Goal: Navigation & Orientation: Find specific page/section

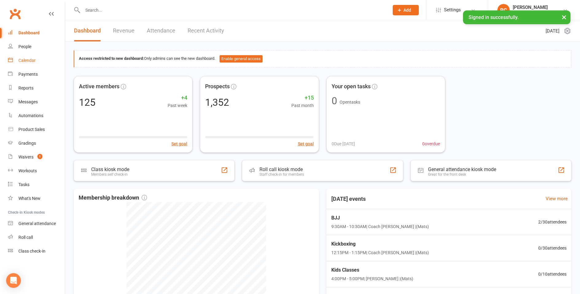
click at [25, 58] on div "Calendar" at bounding box center [26, 60] width 17 height 5
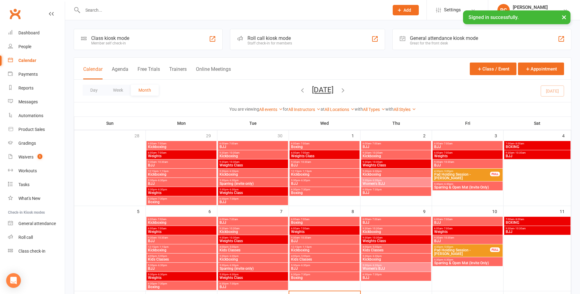
click at [157, 181] on span "- 6:30pm" at bounding box center [162, 180] width 10 height 3
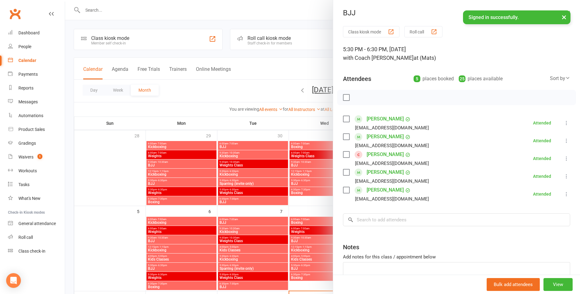
click at [174, 164] on div at bounding box center [322, 147] width 514 height 294
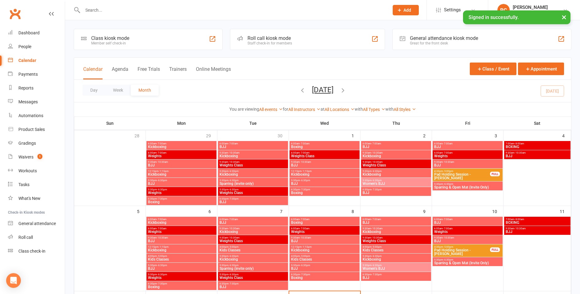
click at [174, 164] on span "BJJ" at bounding box center [181, 166] width 67 height 4
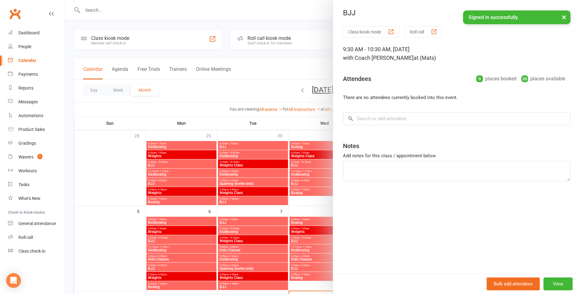
click at [234, 203] on div at bounding box center [322, 147] width 514 height 294
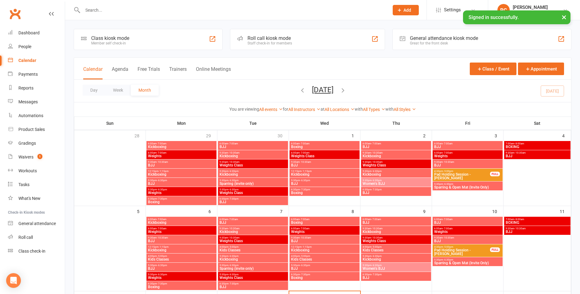
click at [234, 200] on span "BJJ" at bounding box center [252, 202] width 67 height 4
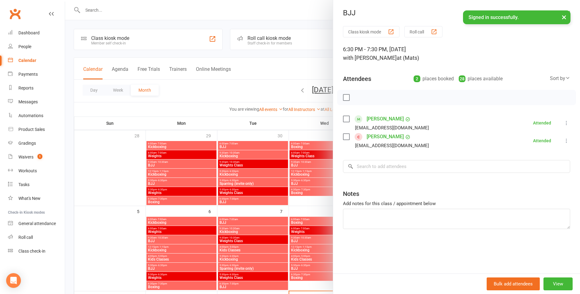
click at [229, 145] on div at bounding box center [322, 147] width 514 height 294
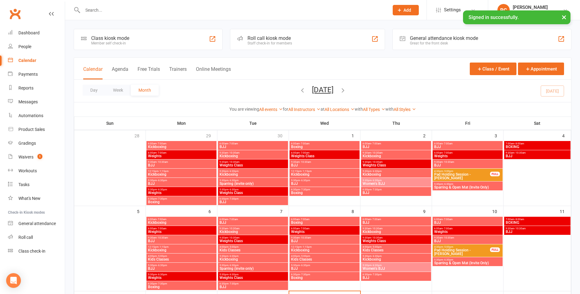
click at [229, 145] on span "BJJ" at bounding box center [252, 147] width 67 height 4
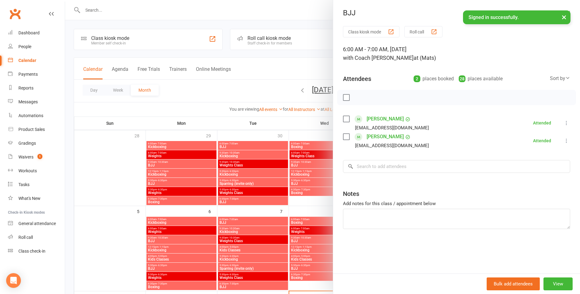
click at [302, 165] on div at bounding box center [322, 147] width 514 height 294
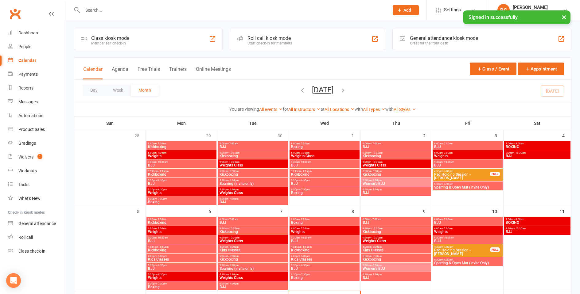
click at [302, 165] on span "BJJ" at bounding box center [324, 166] width 67 height 4
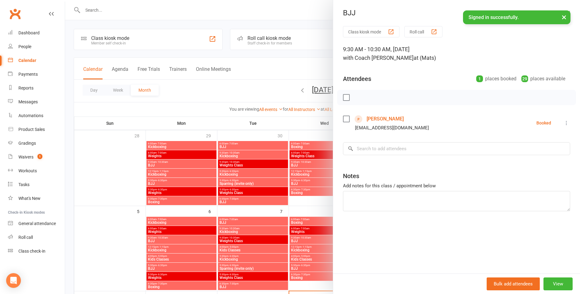
click at [301, 183] on div at bounding box center [322, 147] width 514 height 294
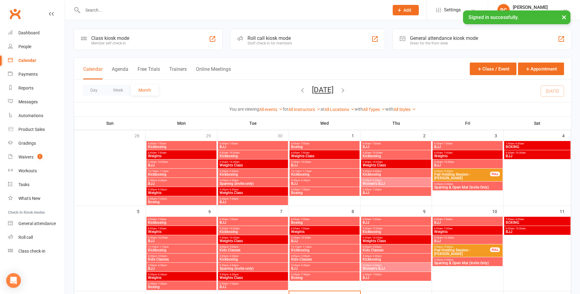
click at [301, 183] on span "BJJ" at bounding box center [324, 184] width 67 height 4
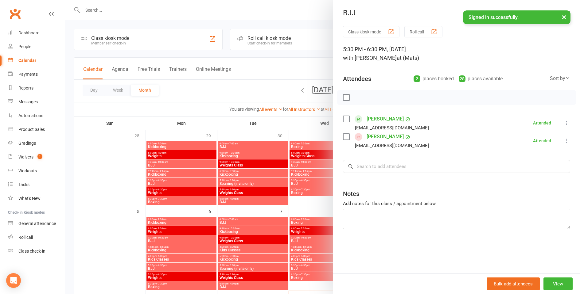
click at [302, 203] on div at bounding box center [322, 147] width 514 height 294
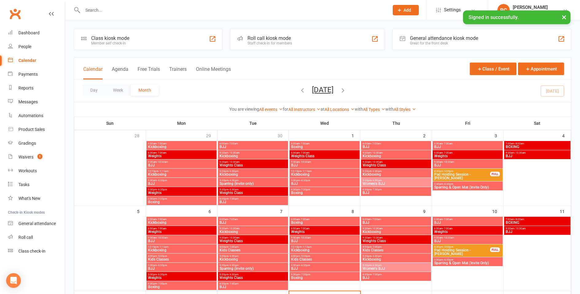
click at [379, 147] on span "BJJ" at bounding box center [395, 147] width 67 height 4
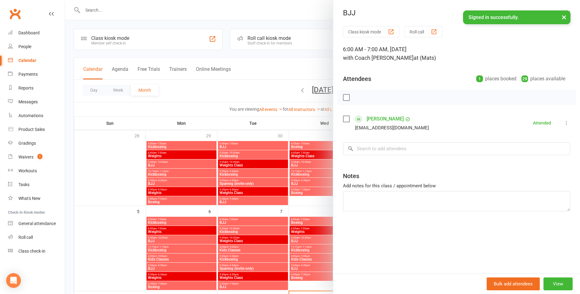
click at [323, 209] on div at bounding box center [322, 147] width 514 height 294
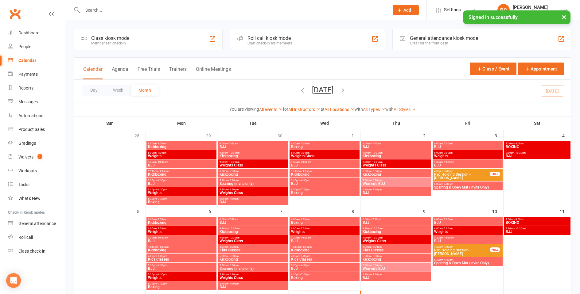
click at [374, 192] on span "BJJ" at bounding box center [395, 193] width 67 height 4
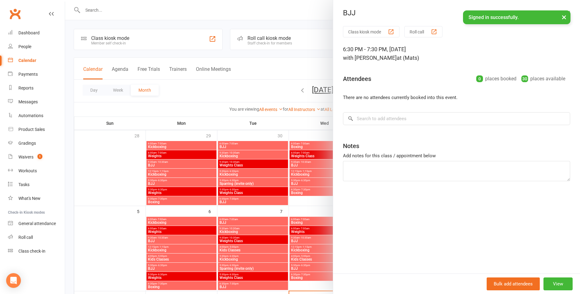
click at [320, 208] on div at bounding box center [322, 147] width 514 height 294
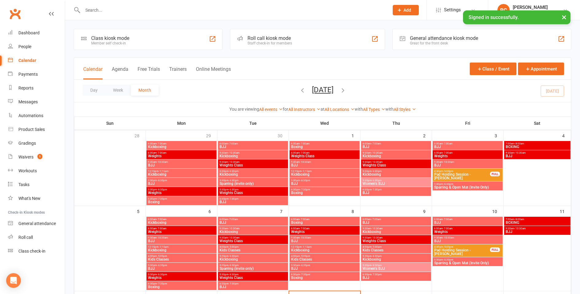
click at [440, 146] on span "BJJ" at bounding box center [466, 147] width 67 height 4
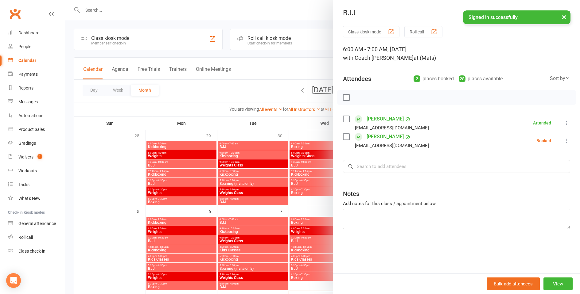
click at [316, 201] on div at bounding box center [322, 147] width 514 height 294
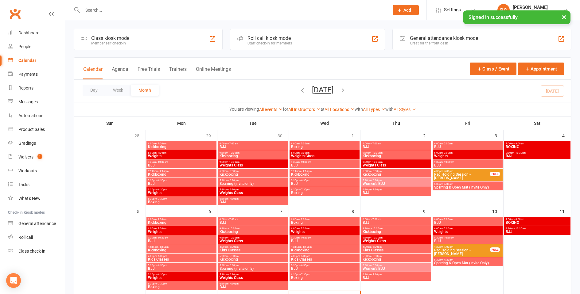
click at [510, 155] on span "BJJ" at bounding box center [537, 156] width 64 height 4
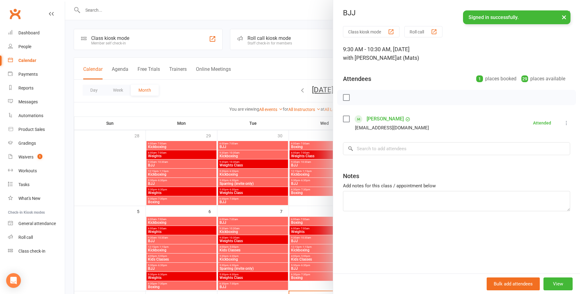
click at [124, 232] on div at bounding box center [322, 147] width 514 height 294
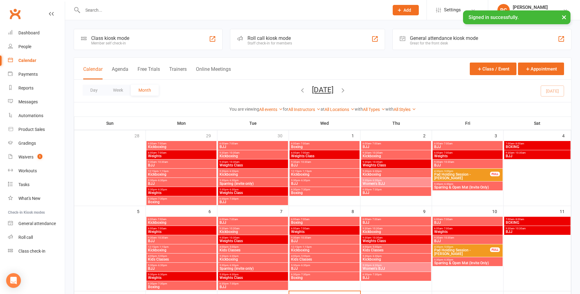
click at [299, 91] on icon "button" at bounding box center [302, 90] width 7 height 7
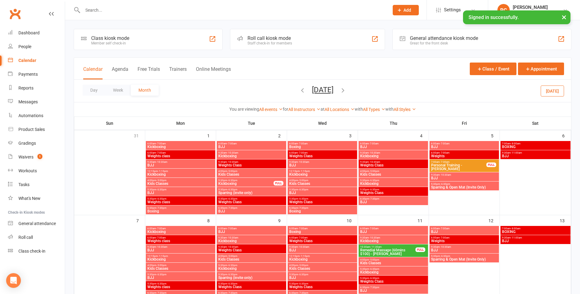
click at [168, 163] on span "9:30am - 10:30am" at bounding box center [180, 162] width 67 height 3
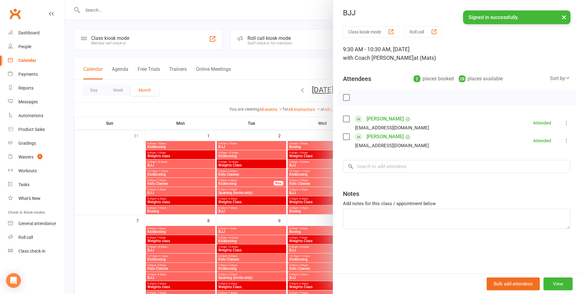
click at [168, 190] on div at bounding box center [322, 147] width 514 height 294
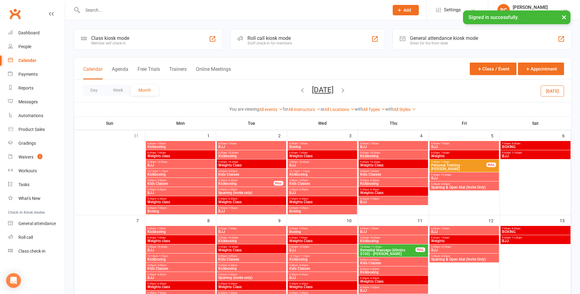
click at [167, 192] on span "BJJ" at bounding box center [180, 193] width 67 height 4
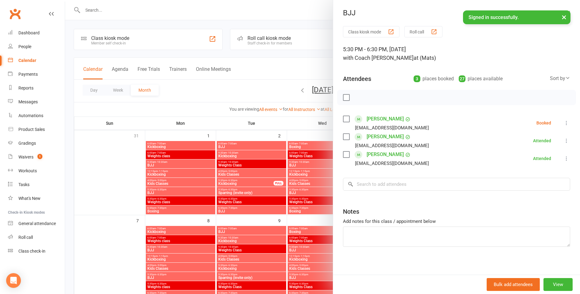
click at [227, 146] on div at bounding box center [322, 147] width 514 height 294
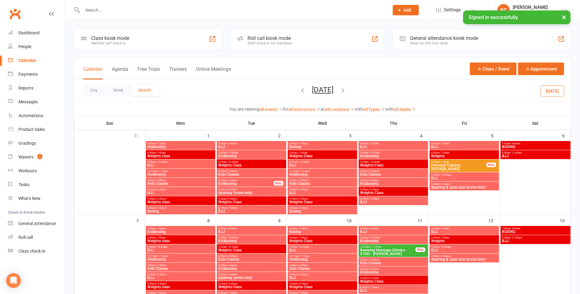
click at [227, 146] on span "BJJ" at bounding box center [251, 147] width 67 height 4
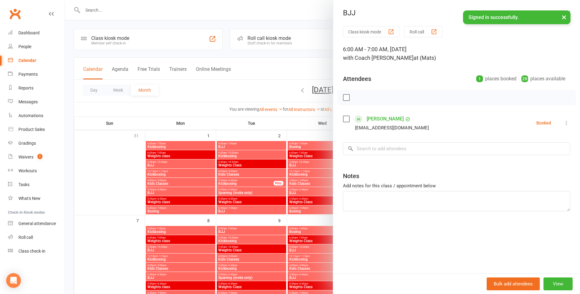
click at [232, 213] on div at bounding box center [322, 147] width 514 height 294
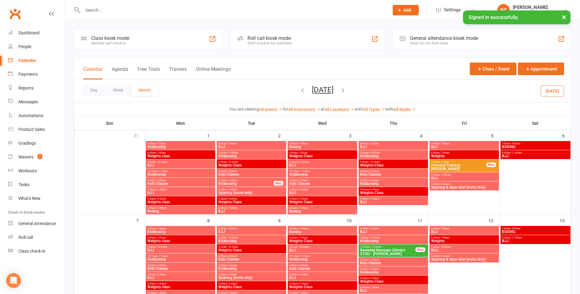
click at [232, 209] on span "- 7:30pm" at bounding box center [232, 208] width 10 height 3
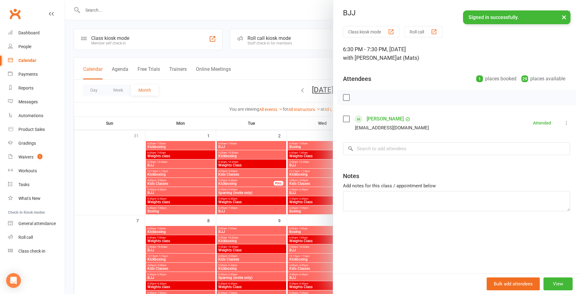
click at [298, 150] on div at bounding box center [322, 147] width 514 height 294
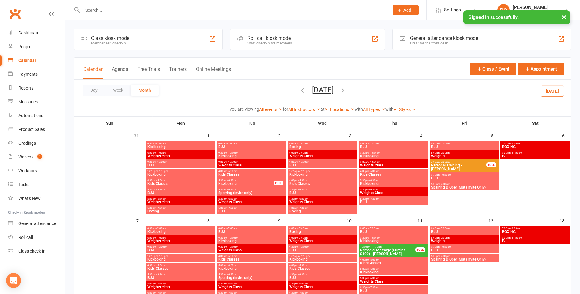
click at [298, 162] on span "- 10:30am" at bounding box center [303, 162] width 11 height 3
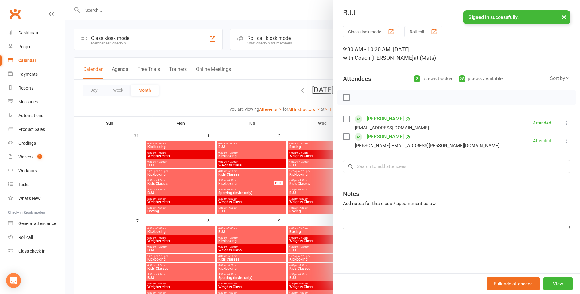
click at [304, 193] on div at bounding box center [322, 147] width 514 height 294
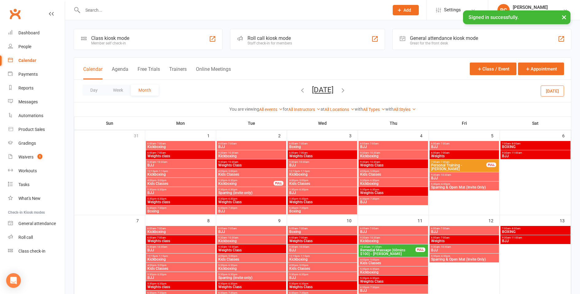
click at [304, 193] on span "BJJ" at bounding box center [322, 193] width 67 height 4
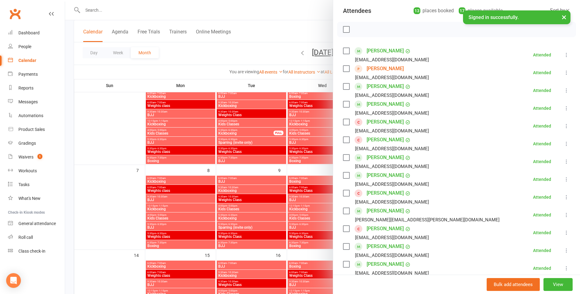
scroll to position [54, 0]
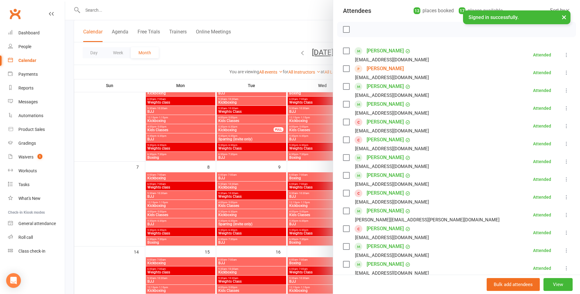
click at [306, 250] on div at bounding box center [322, 147] width 514 height 294
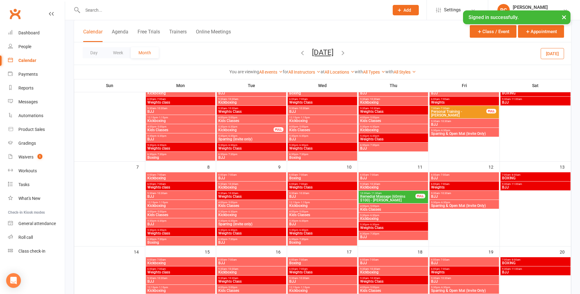
click at [374, 175] on span "- 7:00am" at bounding box center [373, 175] width 10 height 3
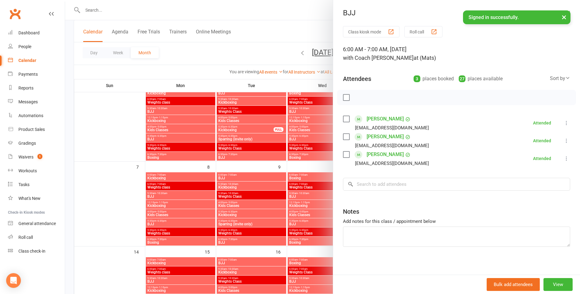
click at [318, 167] on div at bounding box center [322, 147] width 514 height 294
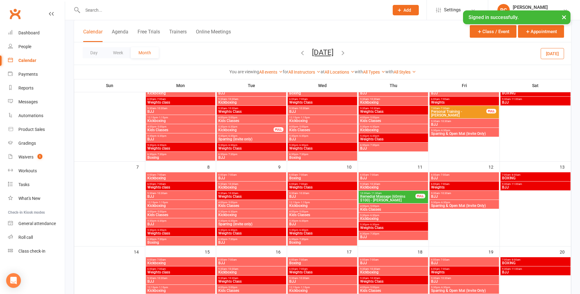
click at [372, 236] on span "BJJ" at bounding box center [393, 237] width 67 height 4
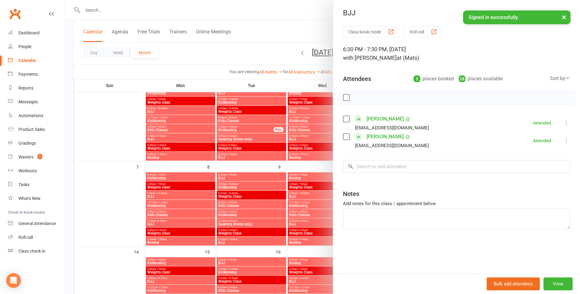
click at [318, 252] on div at bounding box center [322, 147] width 514 height 294
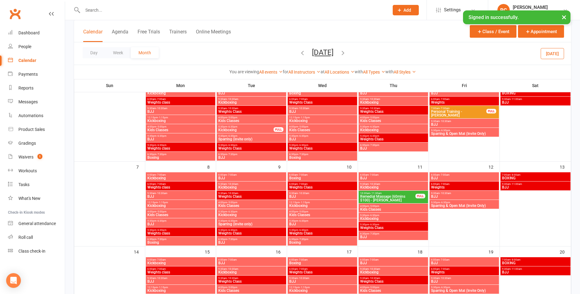
click at [458, 175] on span "6:00am - 7:00am" at bounding box center [463, 175] width 67 height 3
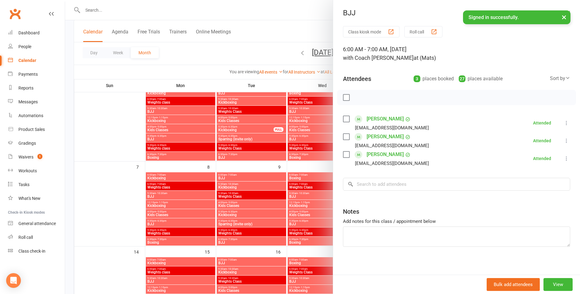
click at [324, 251] on div at bounding box center [322, 147] width 514 height 294
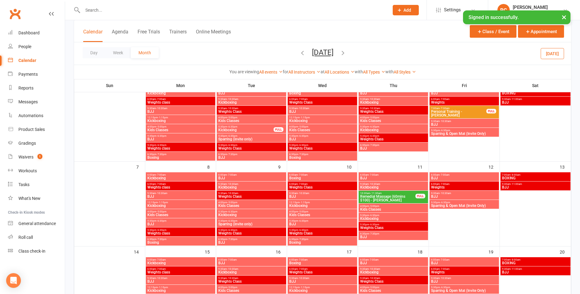
click at [446, 195] on span "BJJ" at bounding box center [463, 197] width 67 height 4
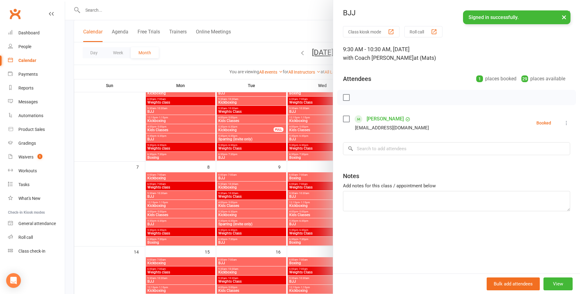
click at [316, 252] on div at bounding box center [322, 147] width 514 height 294
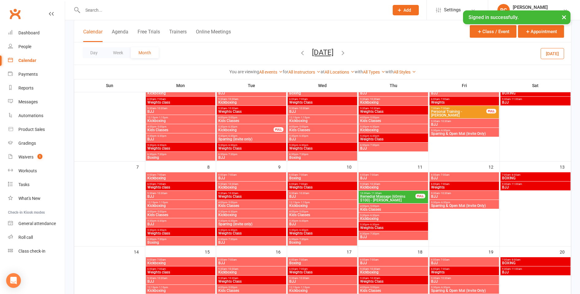
click at [508, 182] on div "9:30am - 11:00am BJJ" at bounding box center [535, 186] width 70 height 9
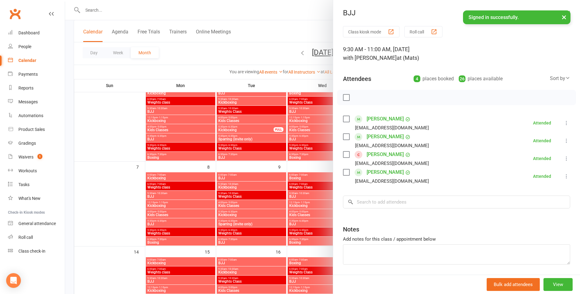
click at [317, 250] on div at bounding box center [322, 147] width 514 height 294
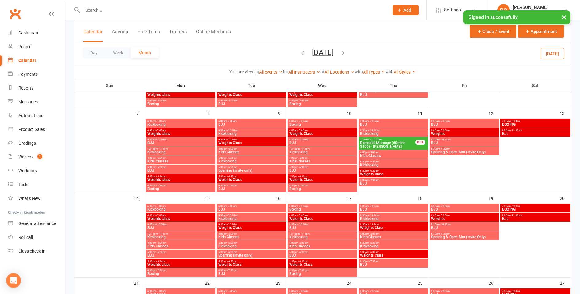
scroll to position [109, 0]
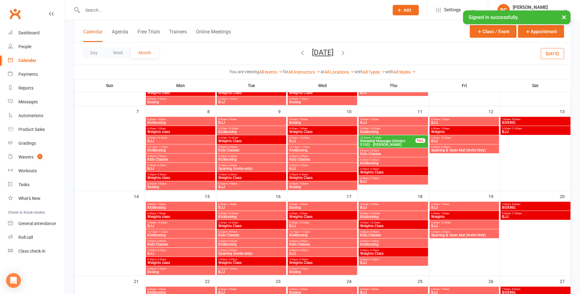
click at [175, 222] on span "9:30am - 10:30am" at bounding box center [180, 222] width 67 height 3
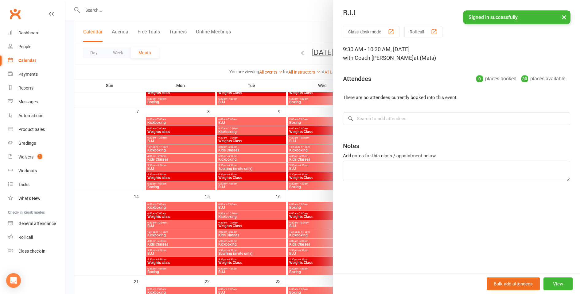
click at [171, 251] on div at bounding box center [322, 147] width 514 height 294
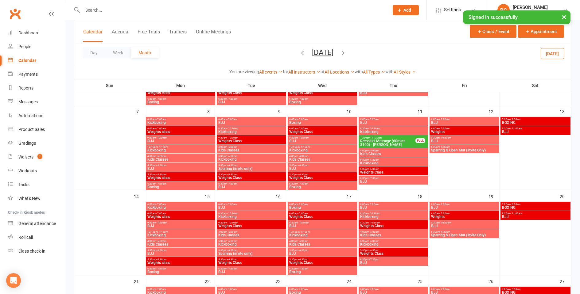
click at [171, 252] on span "5:30pm - 6:30pm" at bounding box center [180, 250] width 67 height 3
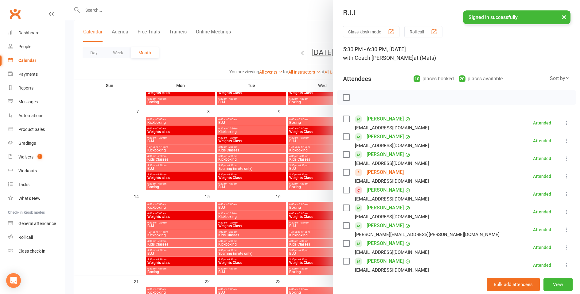
scroll to position [0, 0]
click at [231, 207] on div at bounding box center [322, 147] width 514 height 294
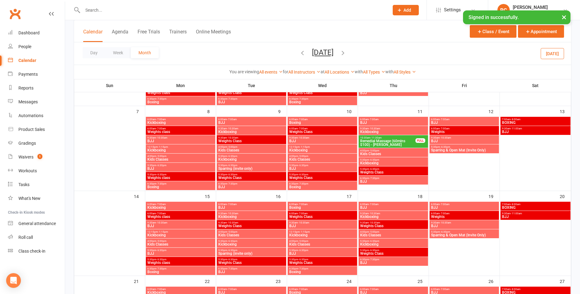
click at [231, 207] on span "BJJ" at bounding box center [251, 208] width 67 height 4
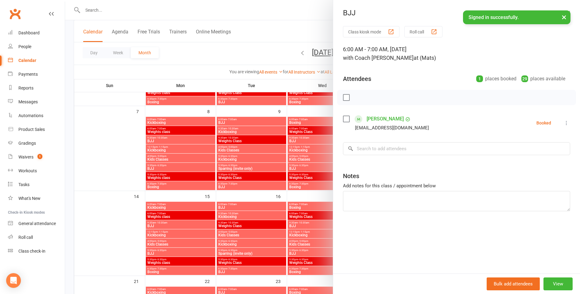
click at [236, 270] on div at bounding box center [322, 147] width 514 height 294
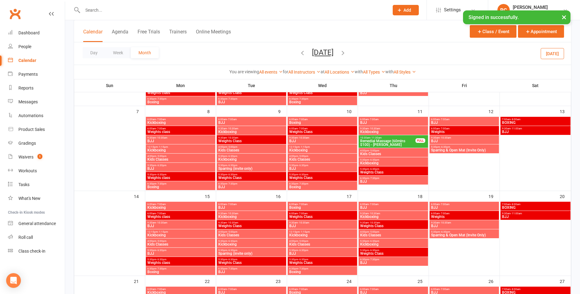
click at [236, 270] on span "BJJ" at bounding box center [251, 272] width 67 height 4
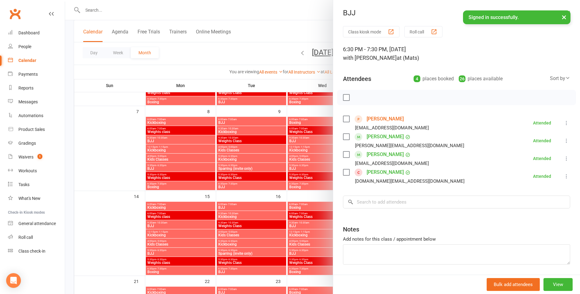
click at [298, 205] on div at bounding box center [322, 147] width 514 height 294
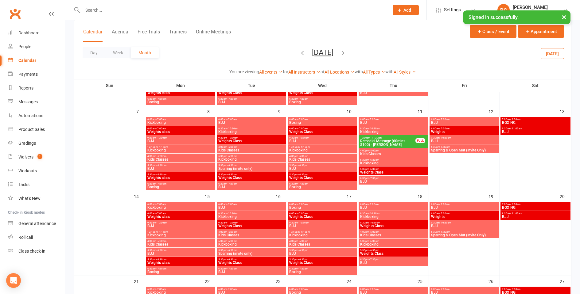
click at [298, 224] on span "BJJ" at bounding box center [322, 226] width 67 height 4
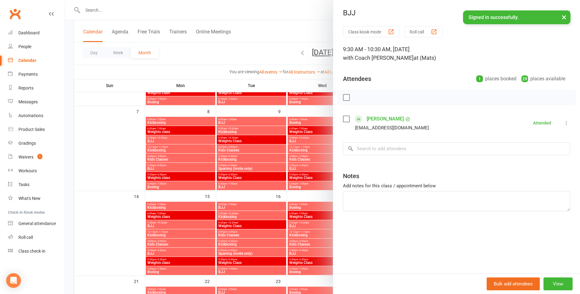
click at [299, 252] on div at bounding box center [322, 147] width 514 height 294
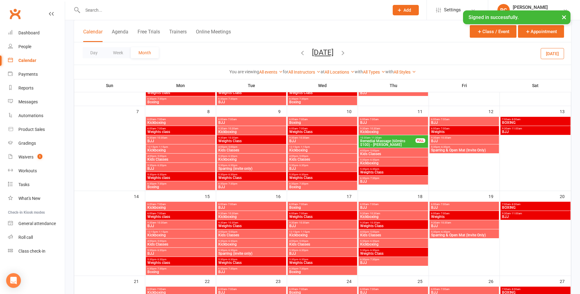
click at [299, 252] on span "- 6:30pm" at bounding box center [303, 250] width 10 height 3
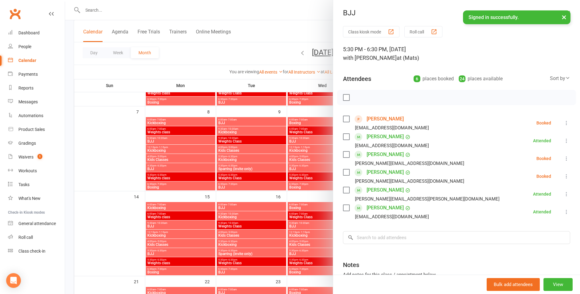
scroll to position [109, 0]
click at [303, 195] on div at bounding box center [322, 147] width 514 height 294
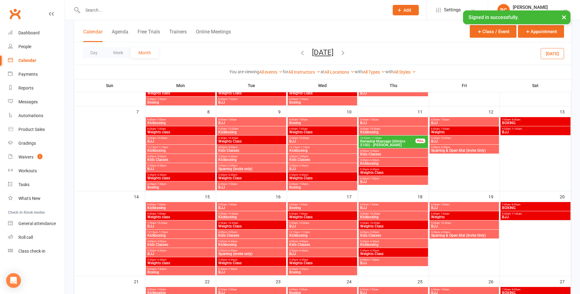
click at [369, 206] on span "- 7:00am" at bounding box center [373, 204] width 10 height 3
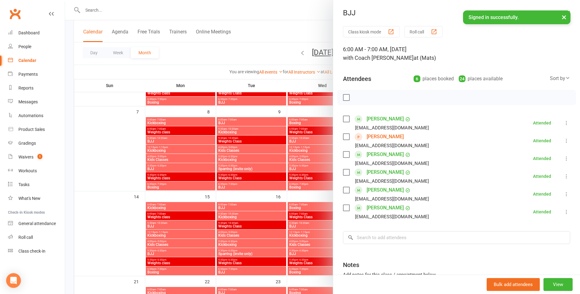
click at [317, 195] on div at bounding box center [322, 147] width 514 height 294
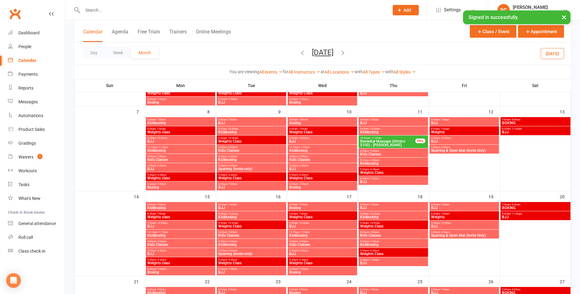
click at [375, 260] on span "- 7:30pm" at bounding box center [374, 260] width 10 height 3
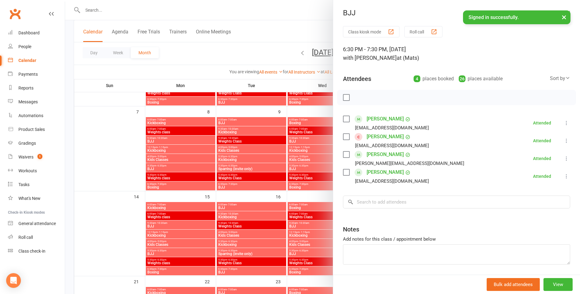
click at [319, 195] on div at bounding box center [322, 147] width 514 height 294
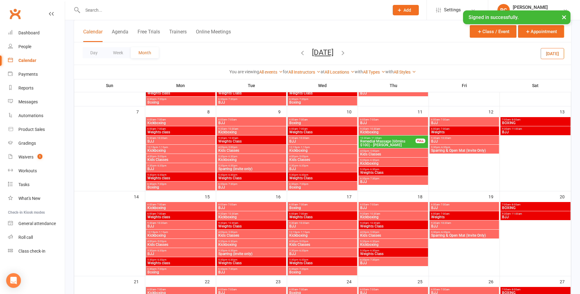
click at [436, 206] on span "6:00am - 7:00am" at bounding box center [463, 204] width 67 height 3
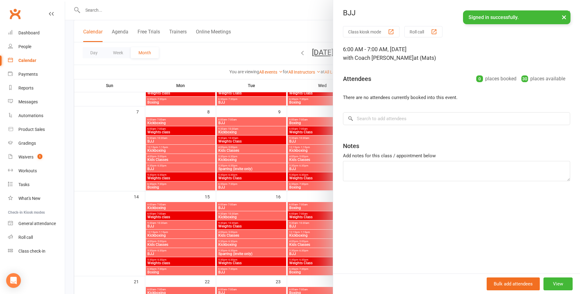
click at [314, 197] on div at bounding box center [322, 147] width 514 height 294
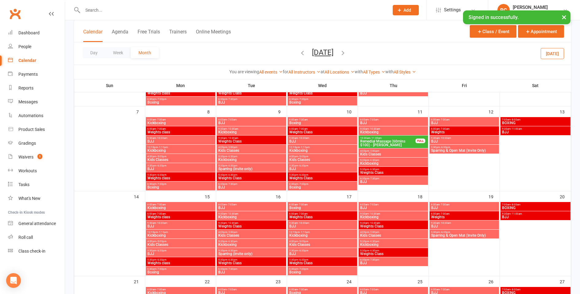
click at [510, 217] on span "BJJ" at bounding box center [534, 217] width 67 height 4
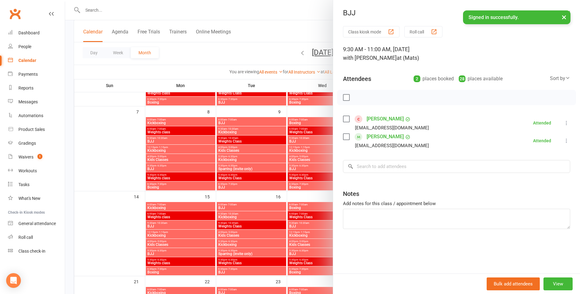
click at [302, 194] on div at bounding box center [322, 147] width 514 height 294
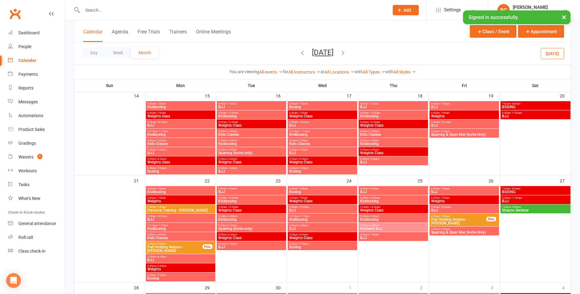
scroll to position [210, 0]
click at [178, 216] on span "9:30am - 10:30am" at bounding box center [180, 216] width 67 height 3
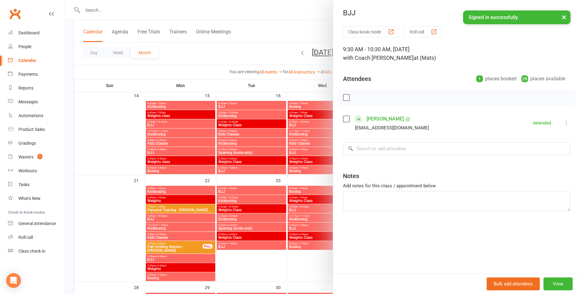
click at [179, 259] on div at bounding box center [322, 147] width 514 height 294
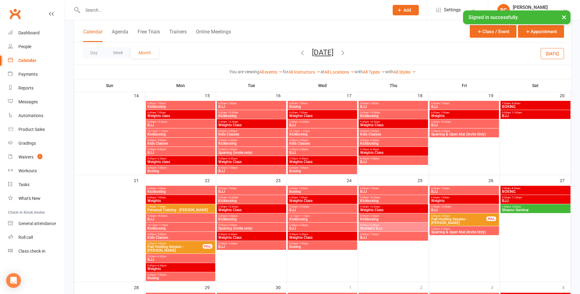
click at [179, 259] on span "BJJ" at bounding box center [180, 260] width 67 height 4
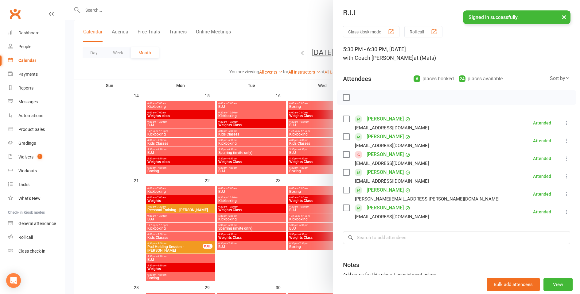
click at [226, 191] on div at bounding box center [322, 147] width 514 height 294
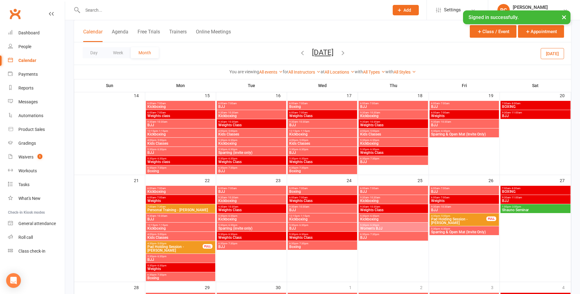
click at [226, 191] on span "BJJ" at bounding box center [251, 192] width 67 height 4
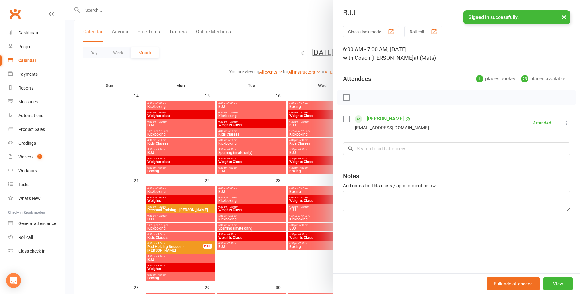
click at [236, 247] on div at bounding box center [322, 147] width 514 height 294
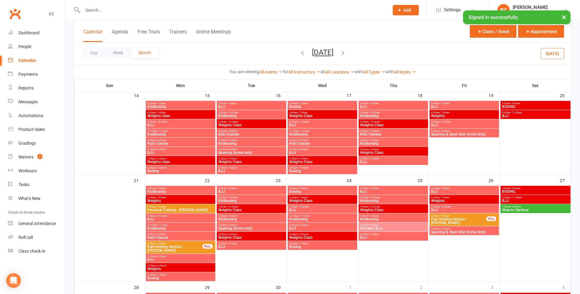
click at [236, 247] on span "BJJ" at bounding box center [251, 247] width 67 height 4
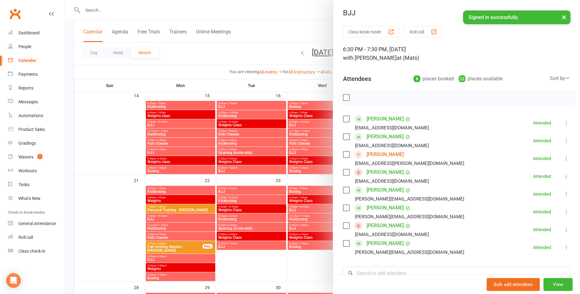
click at [245, 254] on div at bounding box center [322, 147] width 514 height 294
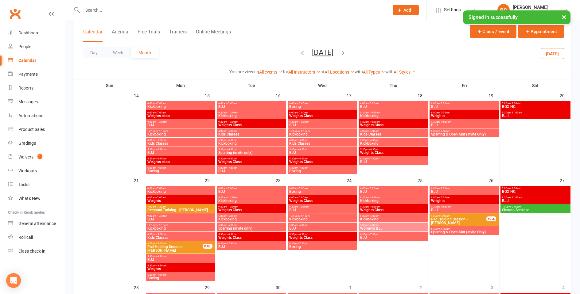
click at [299, 208] on span "- 10:30am" at bounding box center [303, 207] width 11 height 3
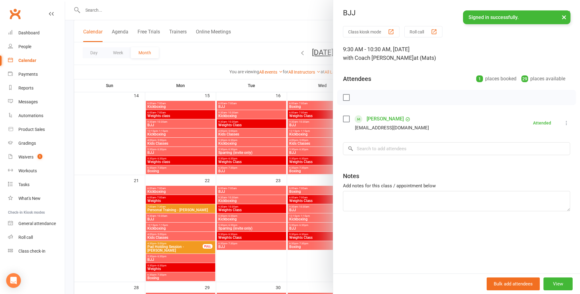
click at [272, 267] on div at bounding box center [322, 147] width 514 height 294
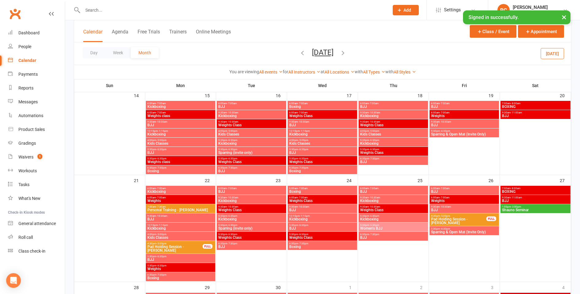
click at [304, 225] on span "- 6:30pm" at bounding box center [303, 225] width 10 height 3
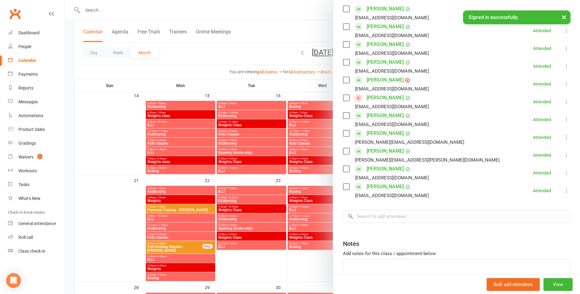
scroll to position [129, 0]
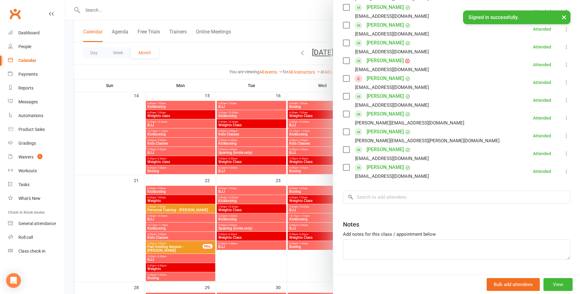
click at [315, 264] on div at bounding box center [322, 147] width 514 height 294
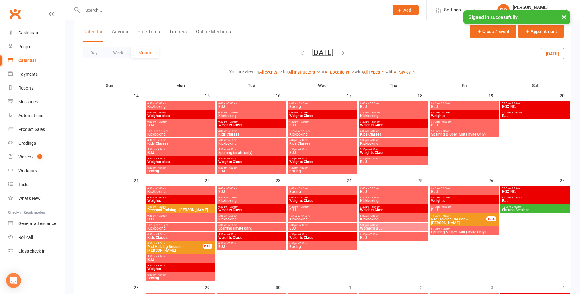
click at [378, 190] on span "BJJ" at bounding box center [393, 192] width 67 height 4
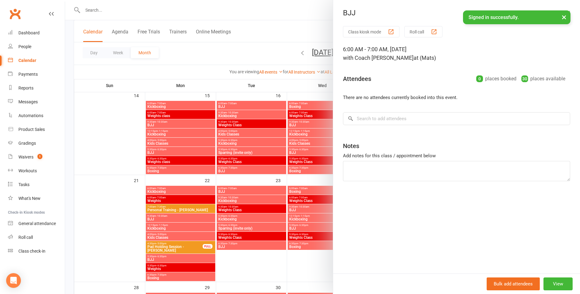
click at [282, 268] on div at bounding box center [322, 147] width 514 height 294
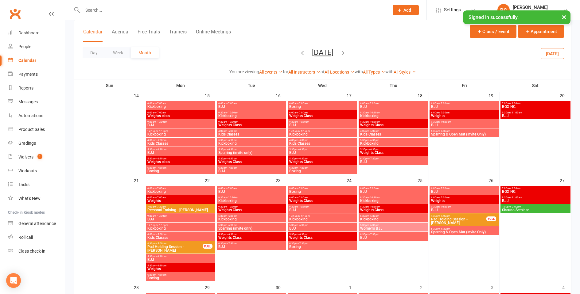
click at [383, 234] on span "6:30pm - 7:30pm" at bounding box center [393, 234] width 67 height 3
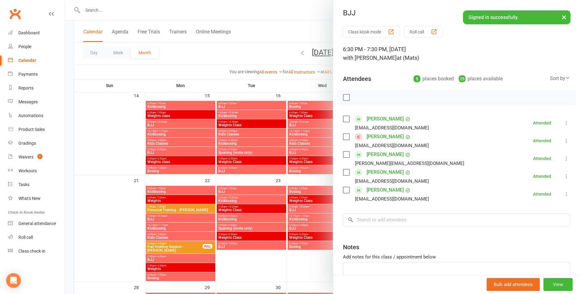
click at [306, 269] on div at bounding box center [322, 147] width 514 height 294
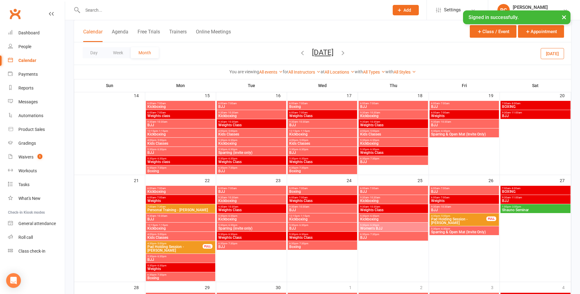
click at [436, 190] on span "BJJ" at bounding box center [463, 192] width 67 height 4
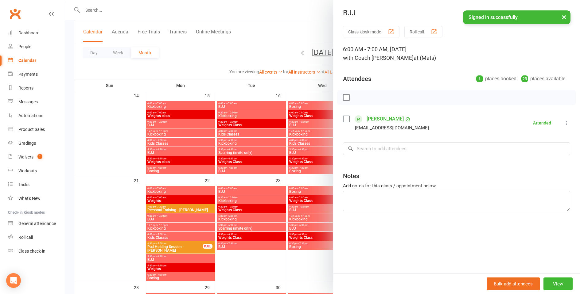
click at [315, 260] on div at bounding box center [322, 147] width 514 height 294
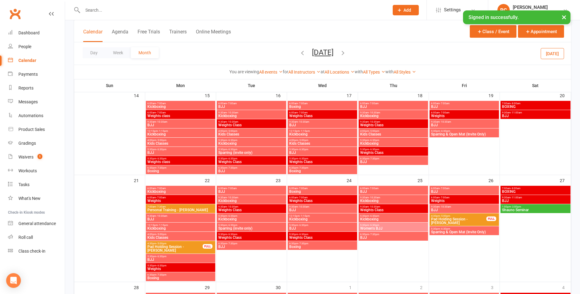
click at [442, 207] on span "- 10:30am" at bounding box center [444, 207] width 11 height 3
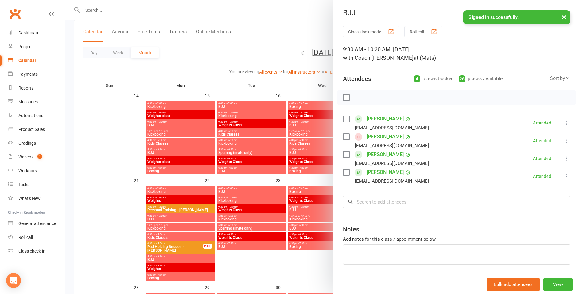
click at [309, 272] on div at bounding box center [322, 147] width 514 height 294
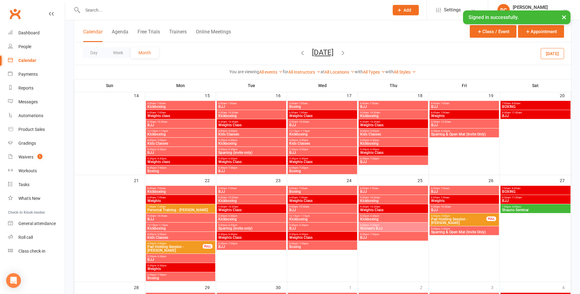
click at [509, 199] on span "9:30am - 11:00am" at bounding box center [534, 197] width 67 height 3
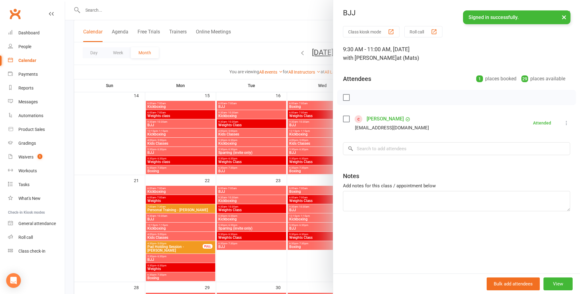
click at [318, 262] on div at bounding box center [322, 147] width 514 height 294
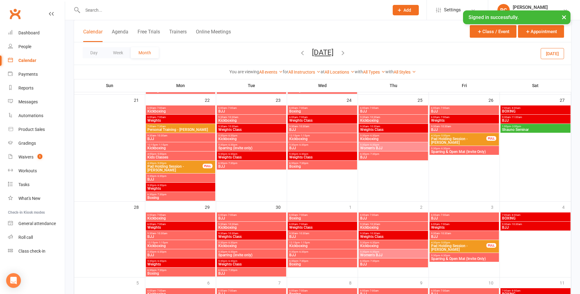
scroll to position [299, 0]
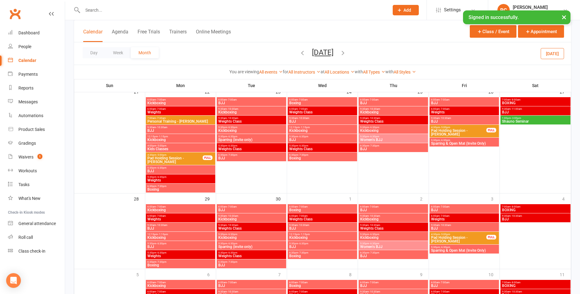
click at [175, 227] on span "BJJ" at bounding box center [180, 229] width 67 height 4
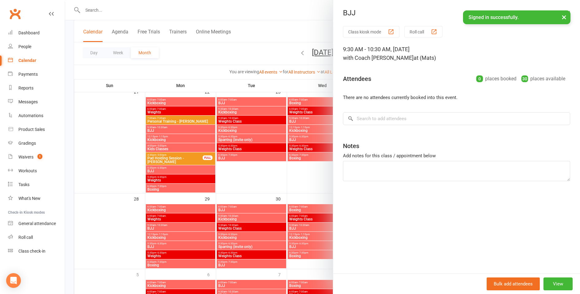
click at [175, 245] on div at bounding box center [322, 147] width 514 height 294
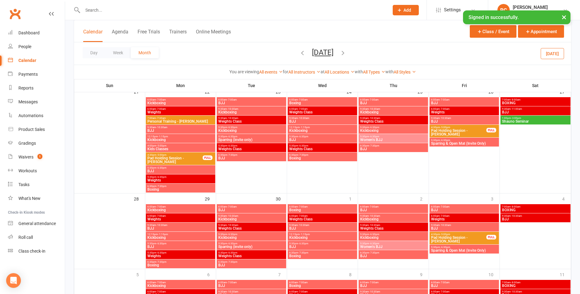
click at [175, 247] on span "BJJ" at bounding box center [180, 247] width 67 height 4
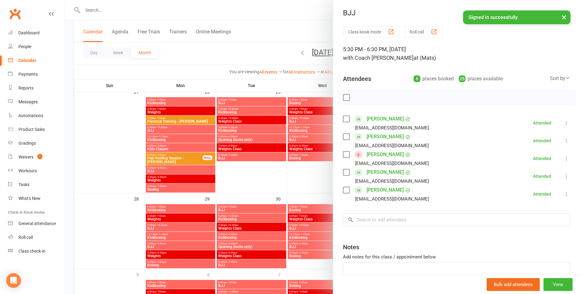
click at [231, 208] on div at bounding box center [322, 147] width 514 height 294
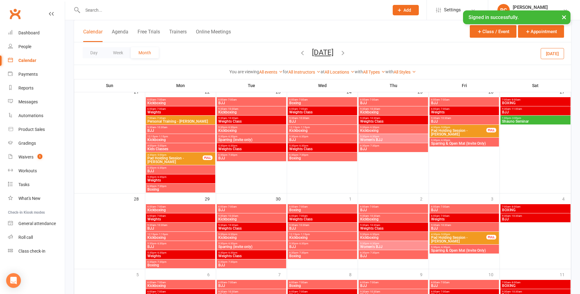
click at [231, 209] on span "BJJ" at bounding box center [251, 210] width 67 height 4
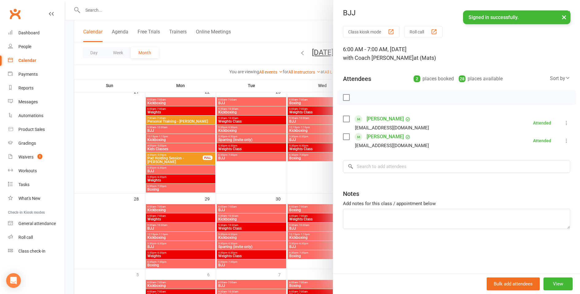
click at [234, 266] on div at bounding box center [322, 147] width 514 height 294
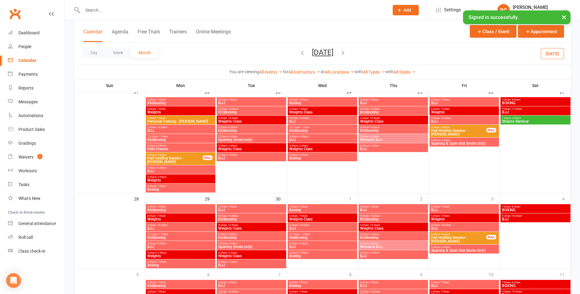
click at [234, 265] on span "BJJ" at bounding box center [251, 266] width 67 height 4
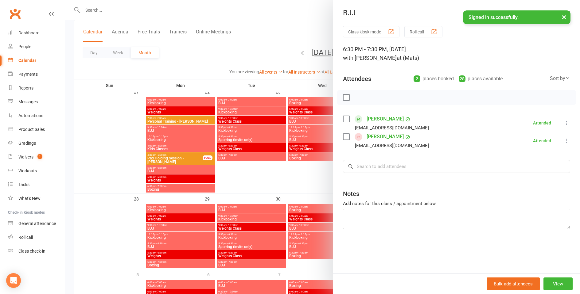
click at [297, 209] on div at bounding box center [322, 147] width 514 height 294
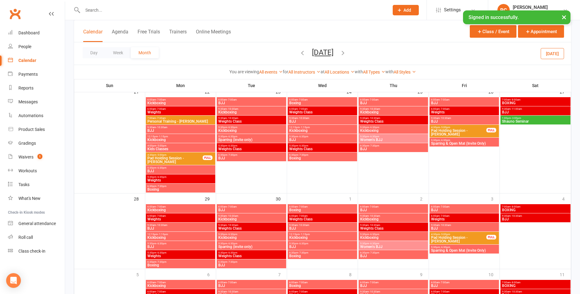
click at [299, 229] on span "BJJ" at bounding box center [322, 229] width 67 height 4
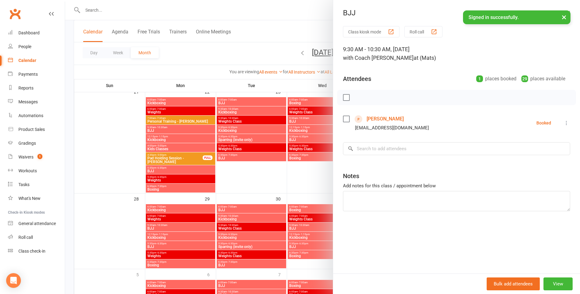
click at [302, 254] on div at bounding box center [322, 147] width 514 height 294
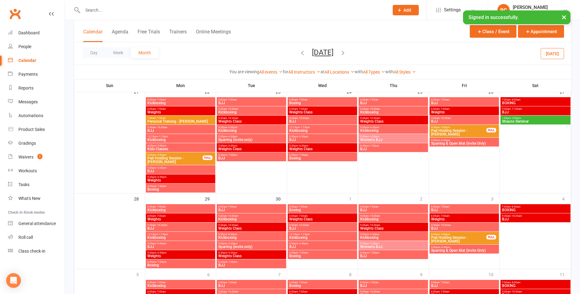
click at [301, 244] on span "- 6:30pm" at bounding box center [303, 243] width 10 height 3
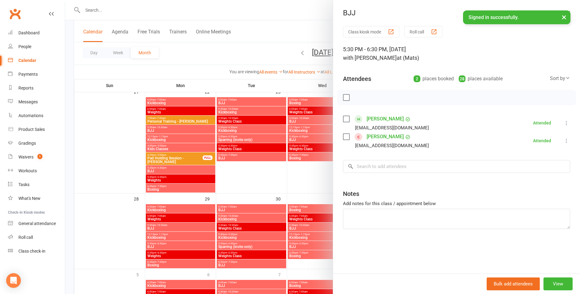
click at [301, 266] on div at bounding box center [322, 147] width 514 height 294
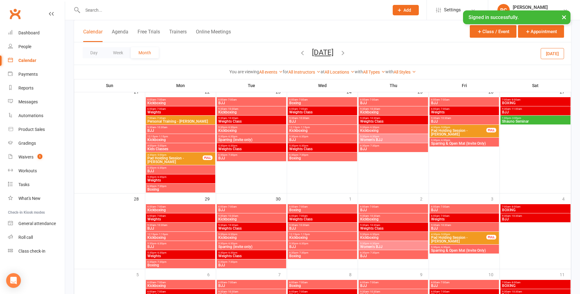
click at [370, 210] on span "BJJ" at bounding box center [393, 210] width 67 height 4
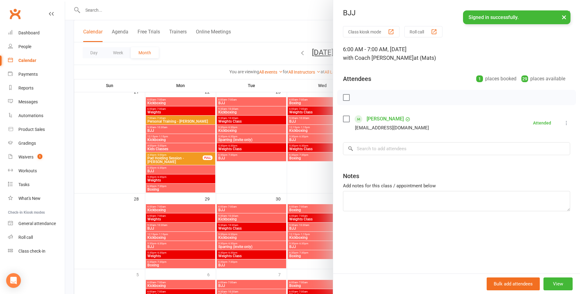
click at [313, 268] on div at bounding box center [322, 147] width 514 height 294
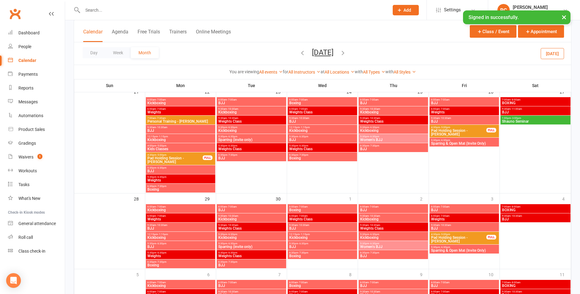
click at [373, 254] on span "- 7:30pm" at bounding box center [374, 253] width 10 height 3
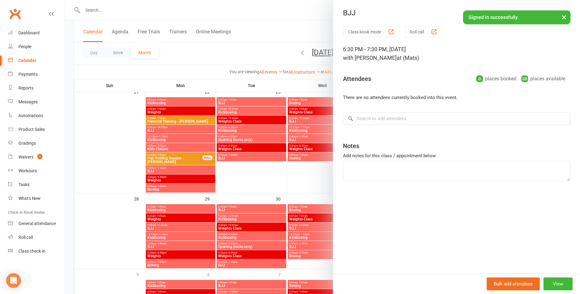
click at [319, 263] on div at bounding box center [322, 147] width 514 height 294
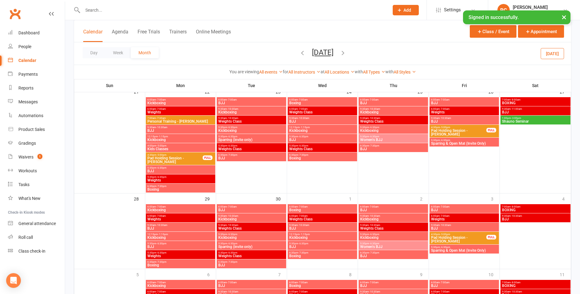
click at [378, 243] on span "- 6:30pm" at bounding box center [374, 243] width 10 height 3
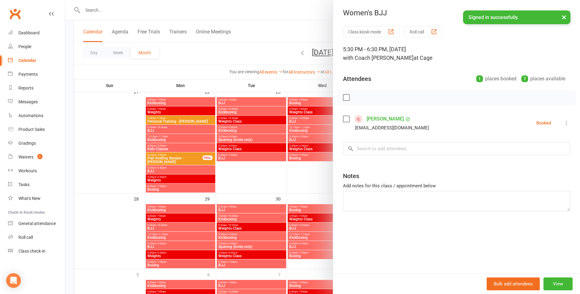
click at [312, 264] on div at bounding box center [322, 147] width 514 height 294
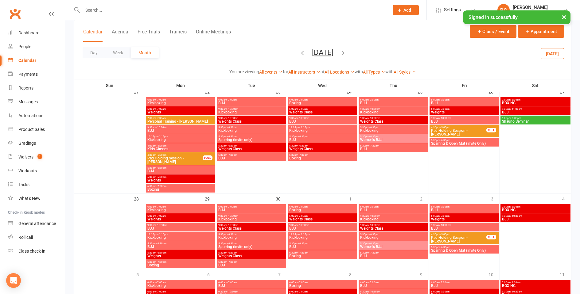
click at [439, 207] on span "- 7:00am" at bounding box center [444, 207] width 10 height 3
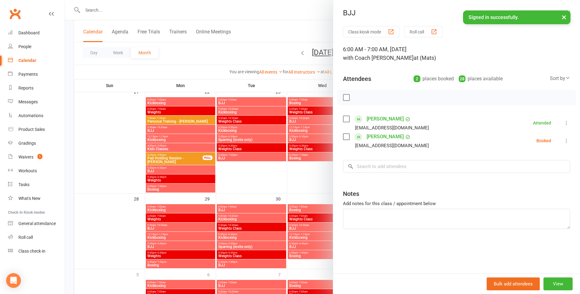
click at [315, 269] on div at bounding box center [322, 147] width 514 height 294
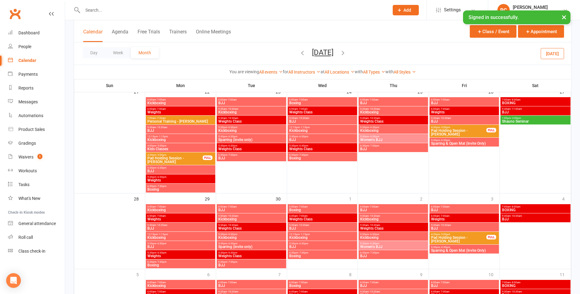
click at [381, 253] on span "6:30pm - 7:30pm" at bounding box center [393, 253] width 67 height 3
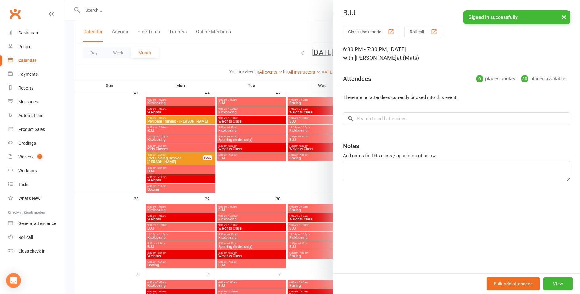
click at [304, 189] on div at bounding box center [322, 147] width 514 height 294
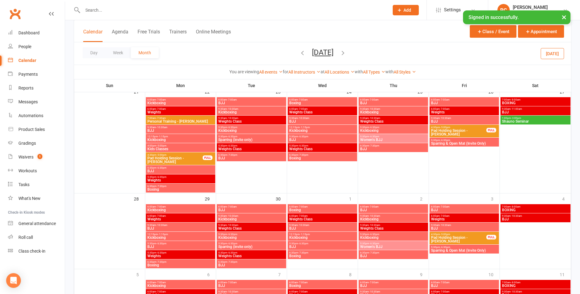
click at [439, 206] on span "- 7:00am" at bounding box center [444, 207] width 10 height 3
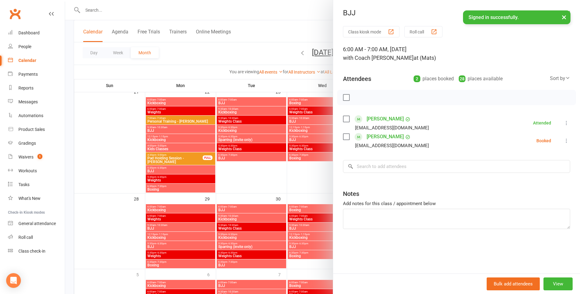
click at [314, 184] on div at bounding box center [322, 147] width 514 height 294
